Goal: Task Accomplishment & Management: Complete application form

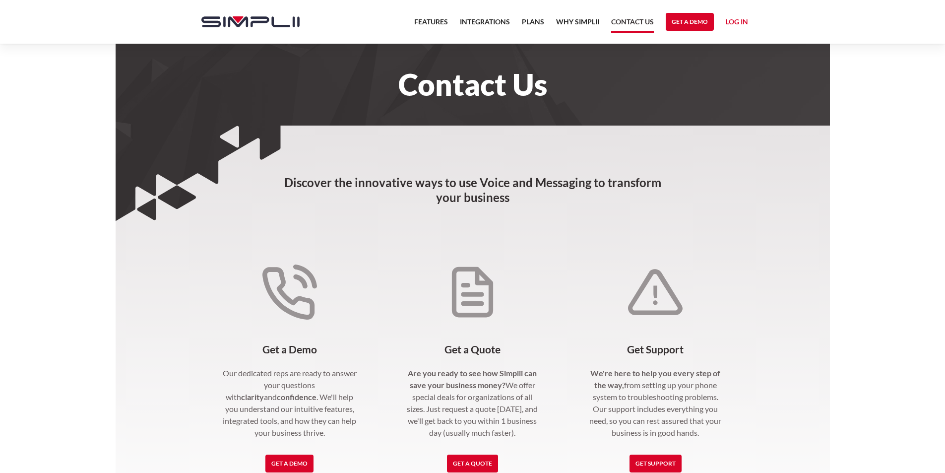
click at [617, 24] on link "Contact US" at bounding box center [632, 24] width 43 height 17
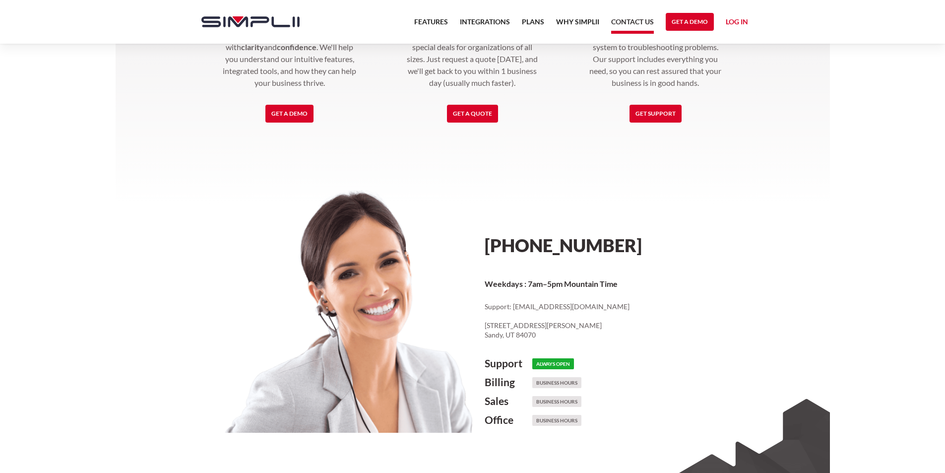
scroll to position [243, 0]
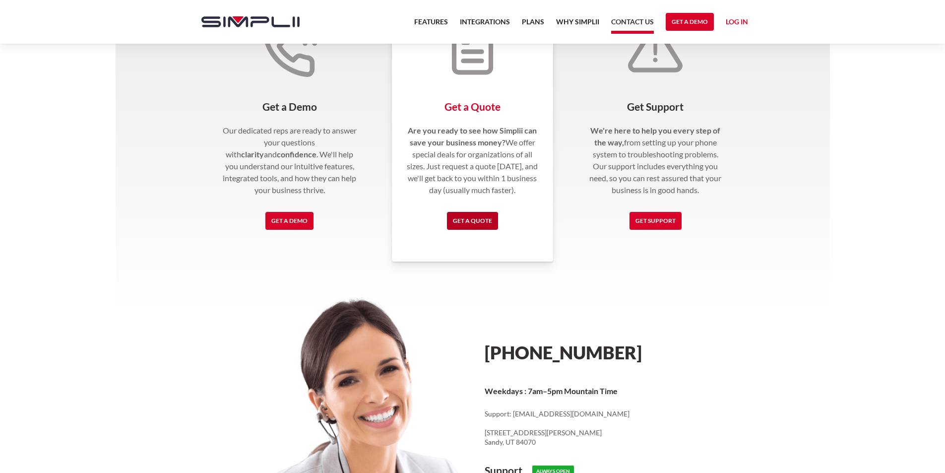
click at [471, 223] on link "Get a Quote" at bounding box center [472, 221] width 51 height 18
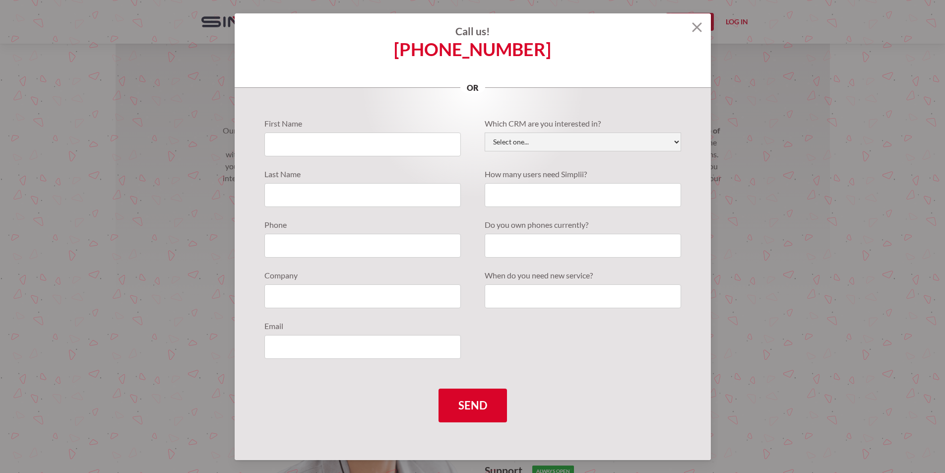
drag, startPoint x: 324, startPoint y: 211, endPoint x: 361, endPoint y: 247, distance: 51.9
click at [326, 214] on div "First Name Last Name Phone Company Email" at bounding box center [368, 244] width 208 height 253
click at [358, 222] on label "Phone" at bounding box center [362, 225] width 196 height 12
click at [366, 206] on input "Quote Requests" at bounding box center [362, 195] width 196 height 24
type input "[PERSON_NAME]"
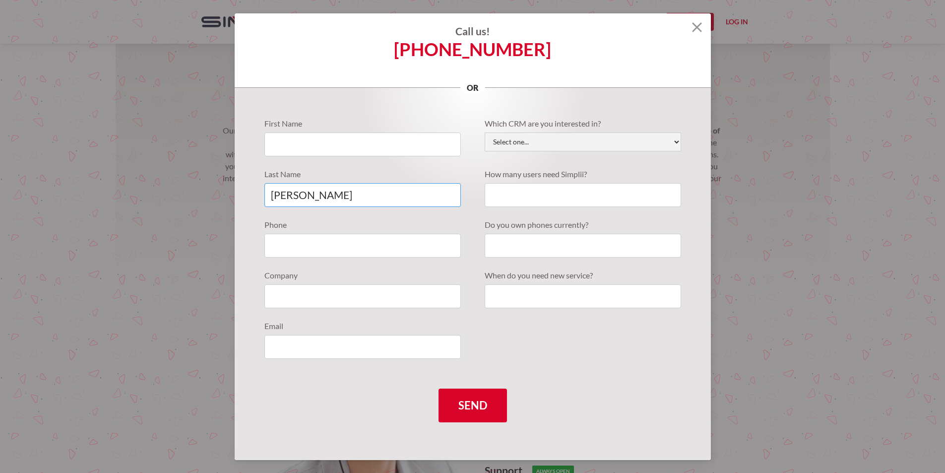
type input "[PERSON_NAME]"
type input "8019236248"
type input "Corporate Class Crew"
type input "[PERSON_NAME][EMAIL_ADDRESS][DOMAIN_NAME]"
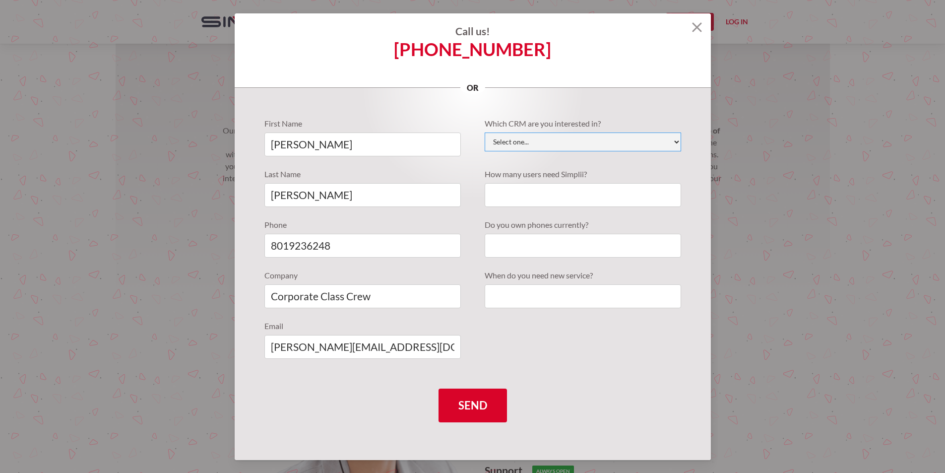
click at [536, 141] on select "Select one... Active Campaign Autotask ChildCareCRM [DOMAIN_NAME] ConnectWise C…" at bounding box center [583, 141] width 196 height 19
click at [556, 143] on select "Select one... Active Campaign Autotask ChildCareCRM [DOMAIN_NAME] ConnectWise C…" at bounding box center [583, 141] width 196 height 19
select select "Other"
click at [485, 132] on select "Select one... Active Campaign Autotask ChildCareCRM [DOMAIN_NAME] ConnectWise C…" at bounding box center [583, 141] width 196 height 19
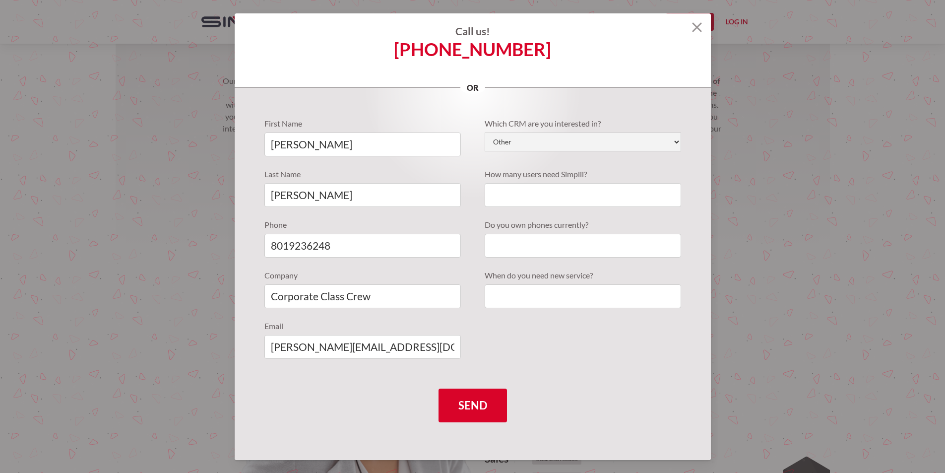
click at [539, 212] on div "Which CRM are you interested in? Select one... Active Campaign Autotask ChildCa…" at bounding box center [577, 219] width 208 height 202
click at [549, 199] on input "Quote Requests" at bounding box center [583, 195] width 196 height 24
click at [549, 249] on input "Quote Requests" at bounding box center [583, 246] width 196 height 24
type input "8019236248"
click at [506, 306] on input "Quote Requests" at bounding box center [583, 296] width 196 height 24
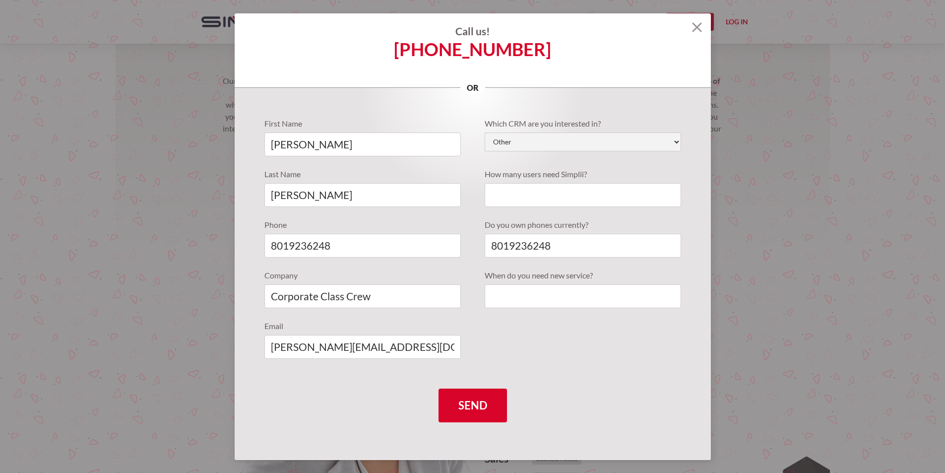
click at [532, 340] on div "First Name [PERSON_NAME] Last Name [PERSON_NAME] Phone [PHONE_NUMBER] Company C…" at bounding box center [472, 244] width 417 height 253
click at [563, 132] on select "Select one... Active Campaign Autotask ChildCareCRM [DOMAIN_NAME] ConnectWise C…" at bounding box center [583, 141] width 196 height 19
click at [552, 132] on select "Select one... Active Campaign Autotask ChildCareCRM [DOMAIN_NAME] ConnectWise C…" at bounding box center [583, 141] width 196 height 19
drag, startPoint x: 506, startPoint y: 187, endPoint x: 518, endPoint y: 201, distance: 17.6
click at [506, 190] on input "Quote Requests" at bounding box center [583, 195] width 196 height 24
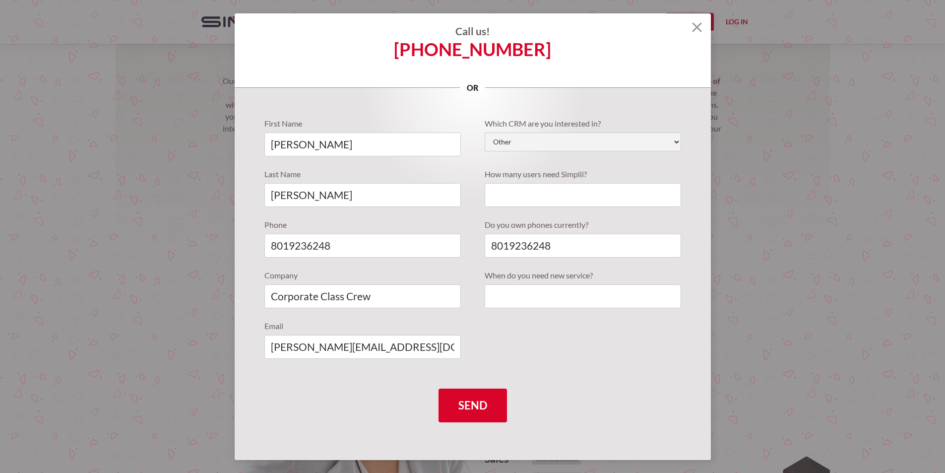
click at [507, 312] on div "Which CRM are you interested in? Select one... Active Campaign Autotask ChildCa…" at bounding box center [577, 219] width 208 height 202
click at [507, 301] on input "Quote Requests" at bounding box center [583, 296] width 196 height 24
paste input "Recently I was in the neighborhood and I thought I would reach out to offer a p…"
type input "Recently I was in the neighborhood and I thought I would reach out to offer a p…"
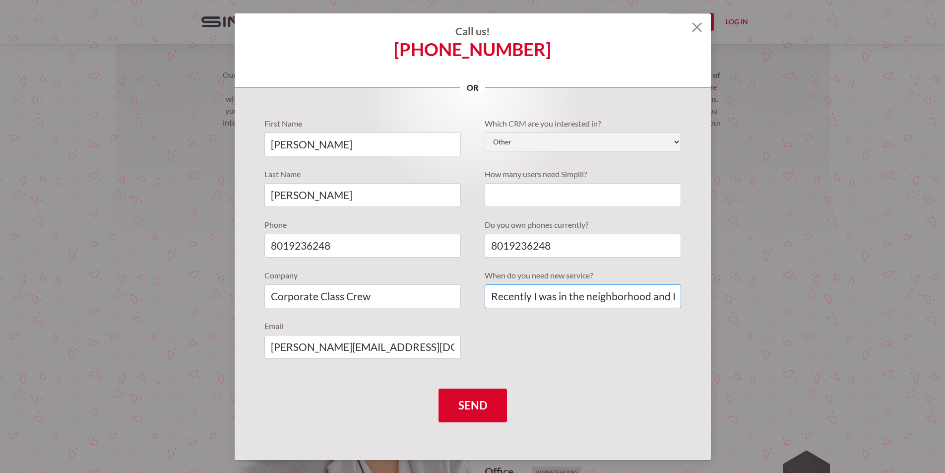
scroll to position [347, 0]
